Goal: Check status: Check status

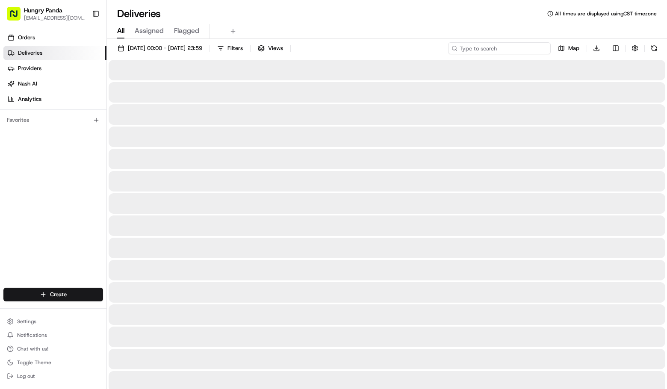
click at [502, 46] on input at bounding box center [499, 48] width 103 height 12
paste input "3752724785255771361505"
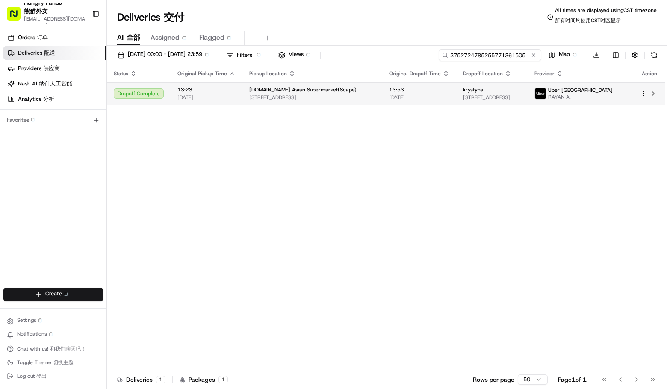
type input "3752724785255771361505"
click at [327, 97] on span "[STREET_ADDRESS]" at bounding box center [312, 97] width 126 height 7
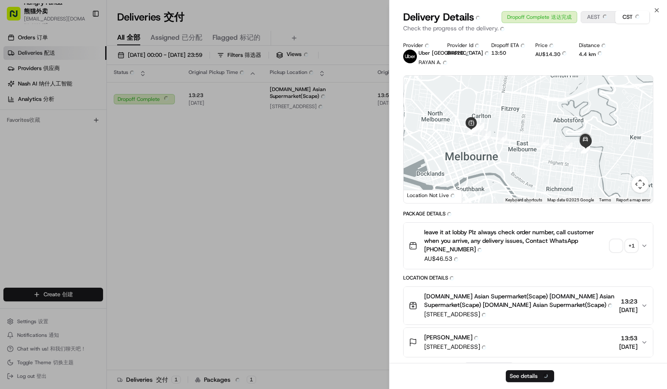
click at [617, 223] on button "leave it at lobby Plz always check order number, call customer when you arrive,…" at bounding box center [528, 246] width 249 height 46
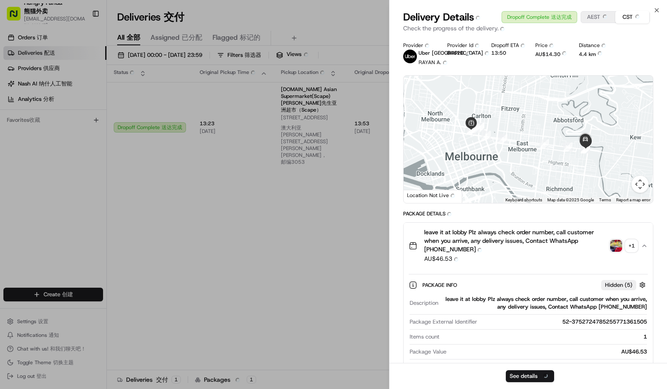
click at [616, 247] on img "button" at bounding box center [617, 246] width 12 height 12
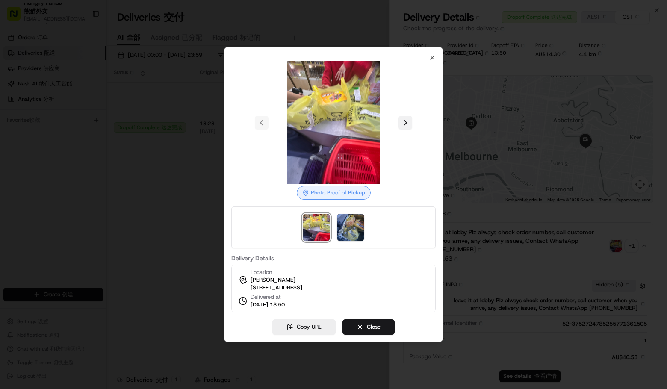
click at [403, 116] on button at bounding box center [406, 123] width 14 height 14
